Goal: Use online tool/utility: Utilize a website feature to perform a specific function

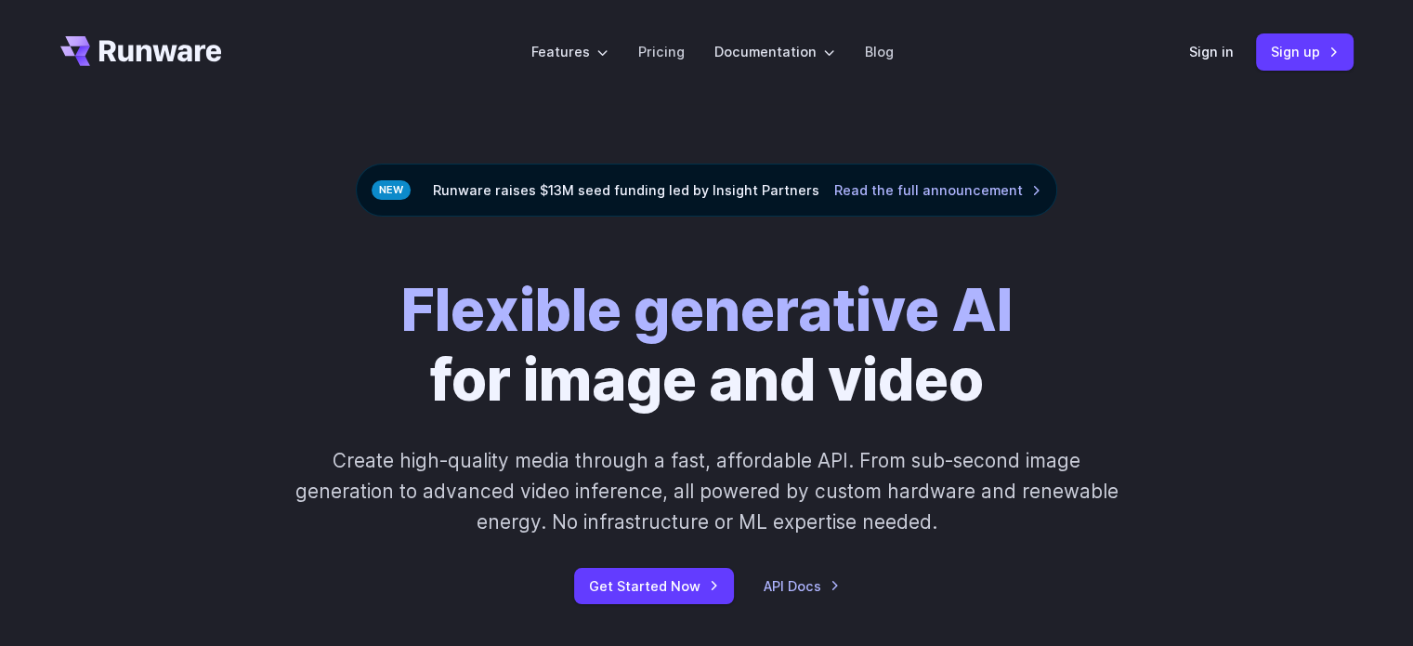
click at [1215, 65] on div "Sign in Sign up" at bounding box center [1271, 51] width 164 height 36
click at [1211, 57] on link "Sign in" at bounding box center [1211, 51] width 45 height 21
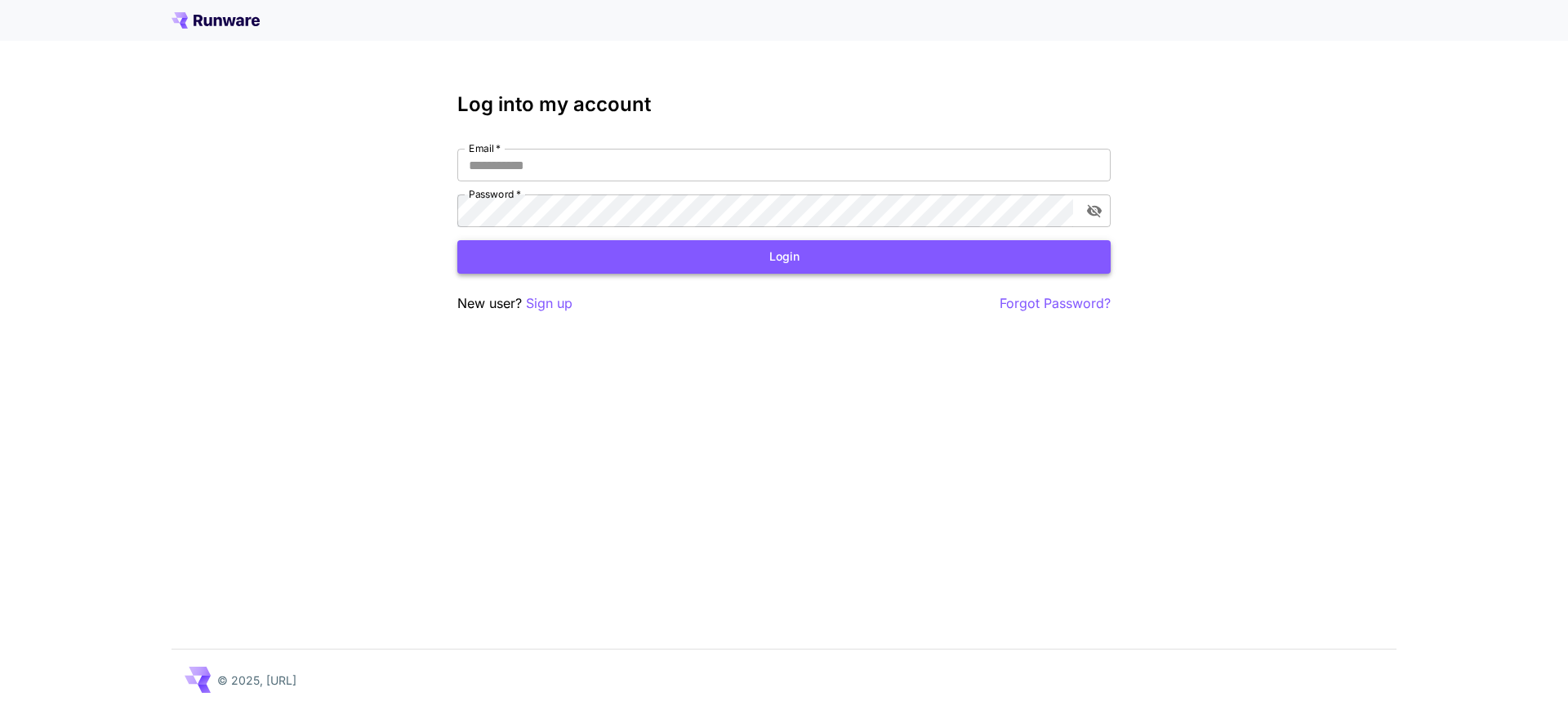
type input "**********"
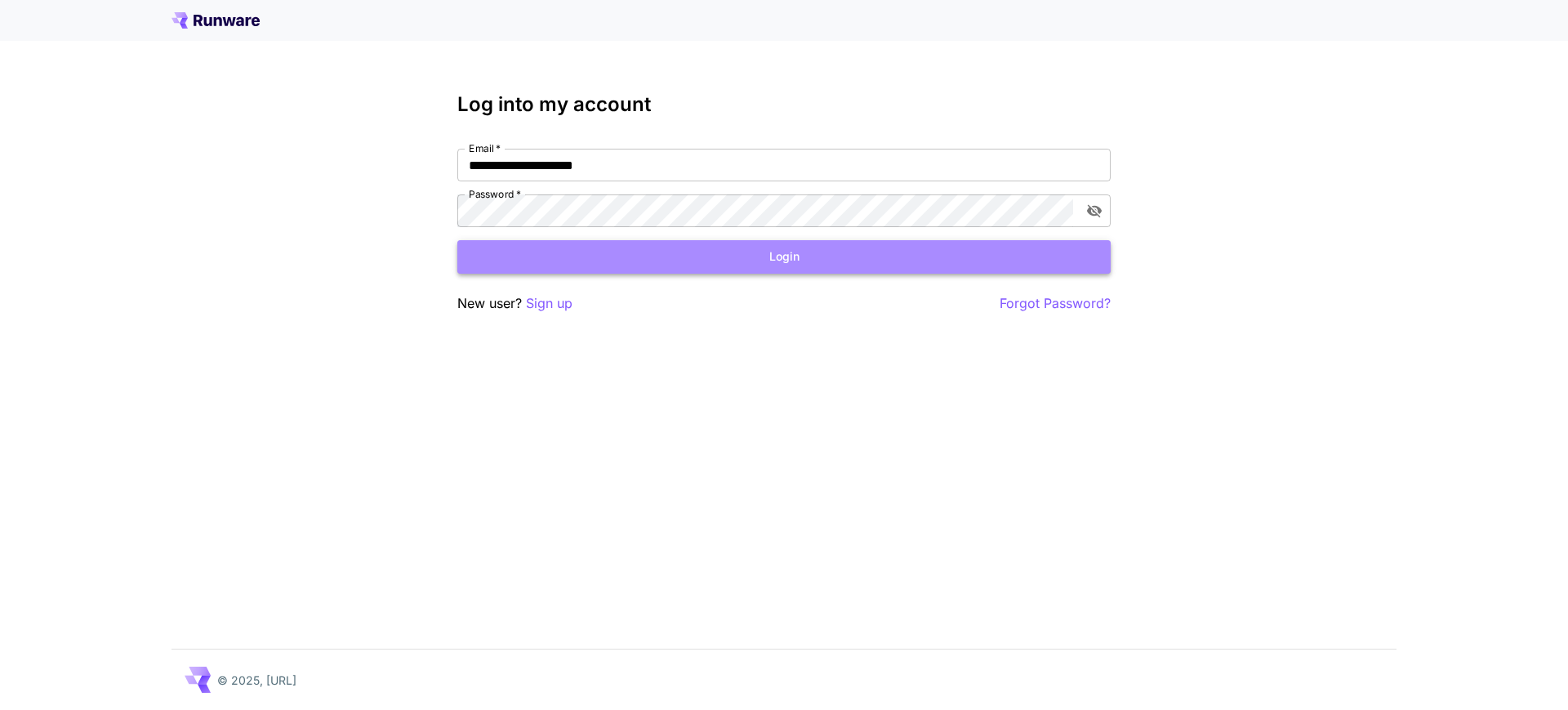
click at [774, 252] on button "Login" at bounding box center [784, 257] width 653 height 33
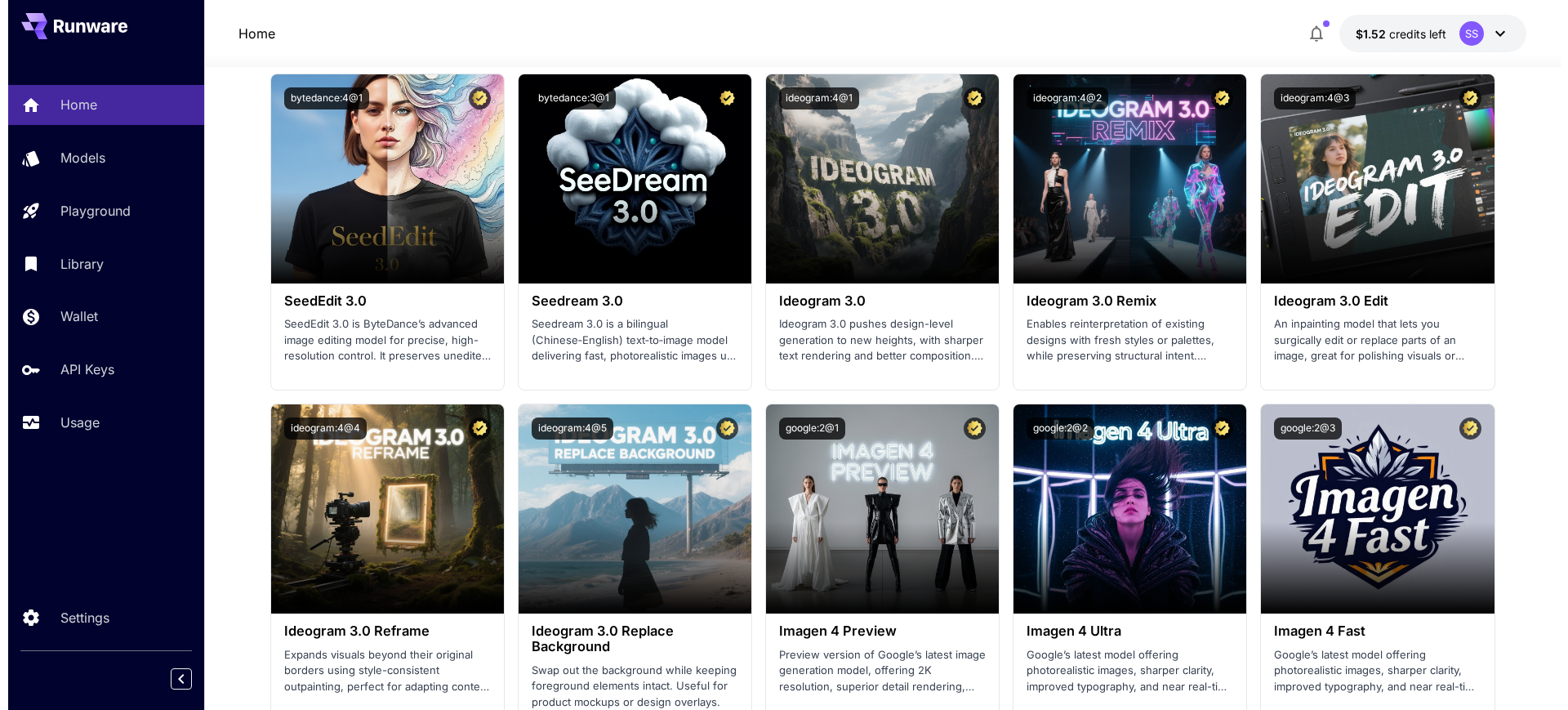
scroll to position [2554, 0]
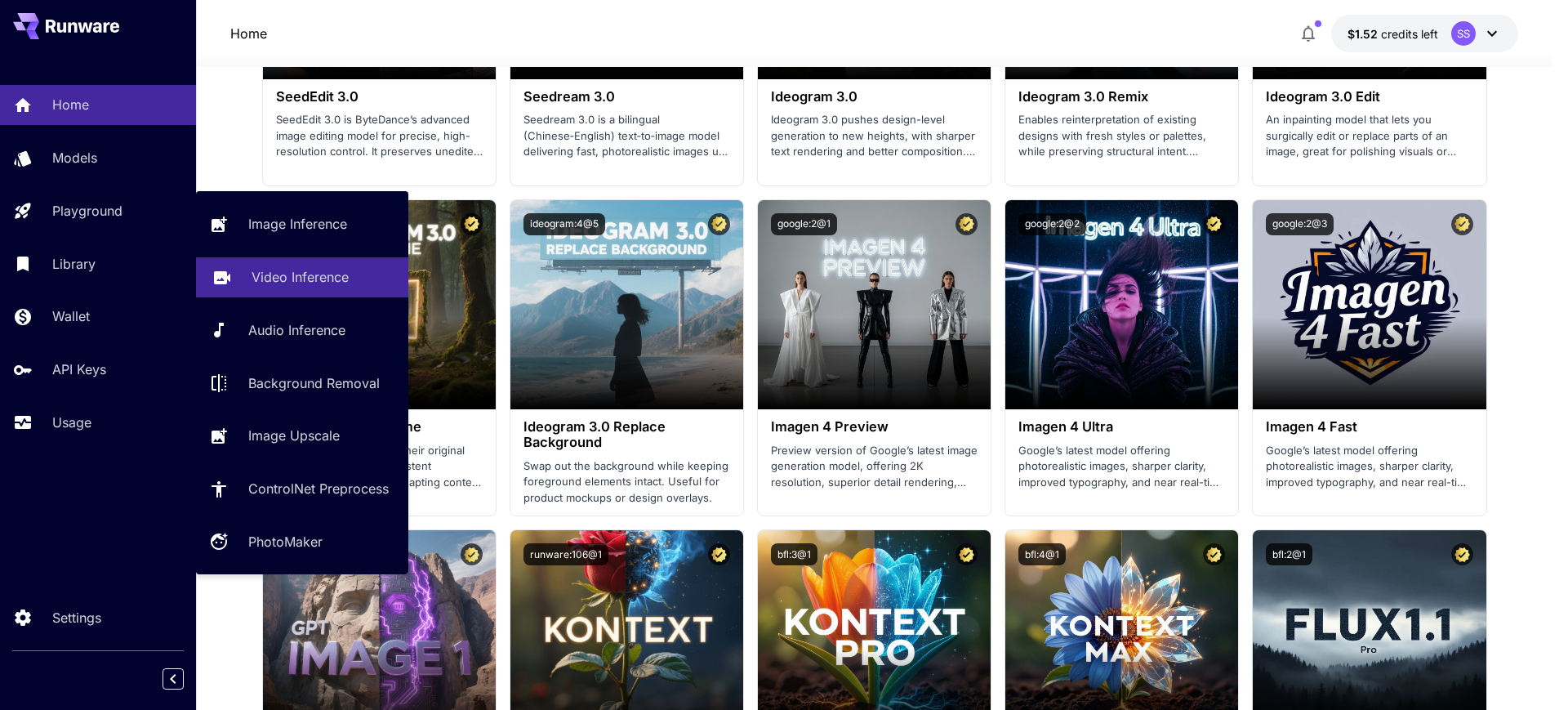
click at [303, 270] on p "Video Inference" at bounding box center [300, 277] width 98 height 19
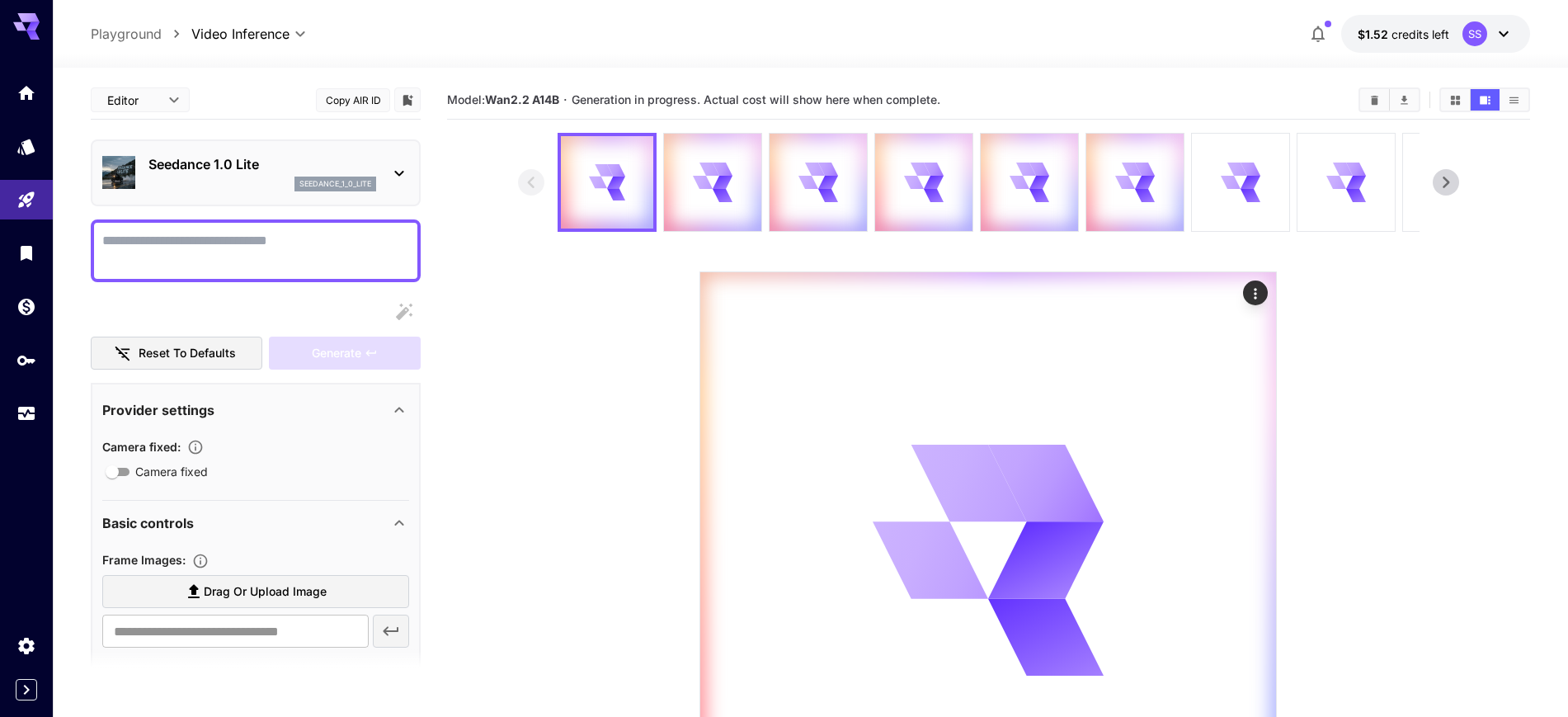
click at [243, 162] on p "Seedance 1.0 Lite" at bounding box center [262, 164] width 227 height 20
